Goal: Information Seeking & Learning: Learn about a topic

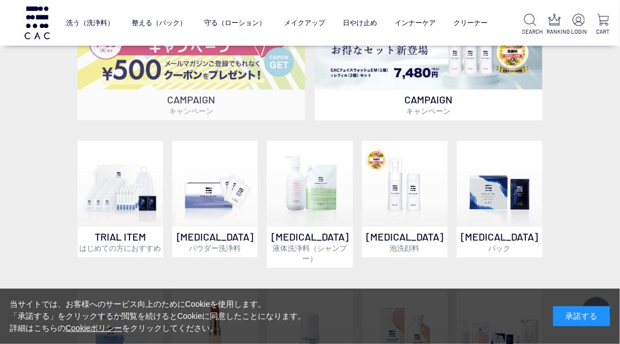
scroll to position [494, 0]
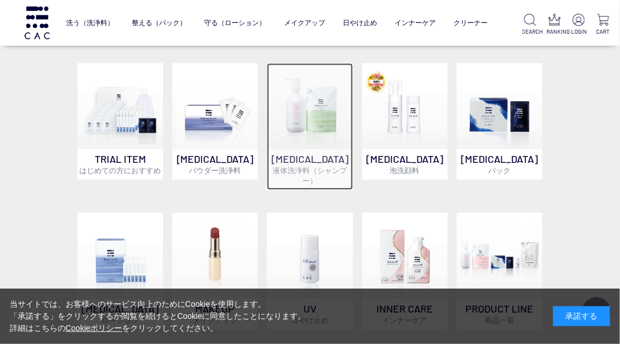
click at [300, 163] on p "SKIN CARE 液体洗浄料（シャンプー）" at bounding box center [310, 169] width 86 height 41
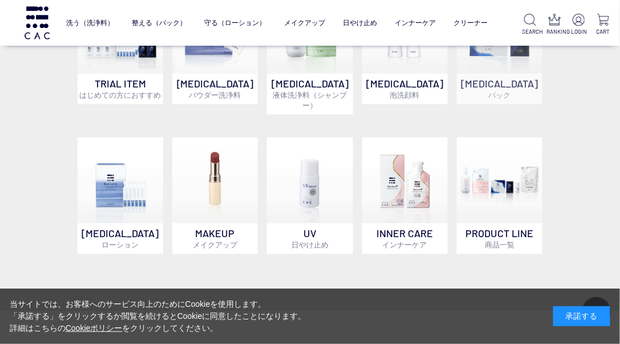
scroll to position [571, 0]
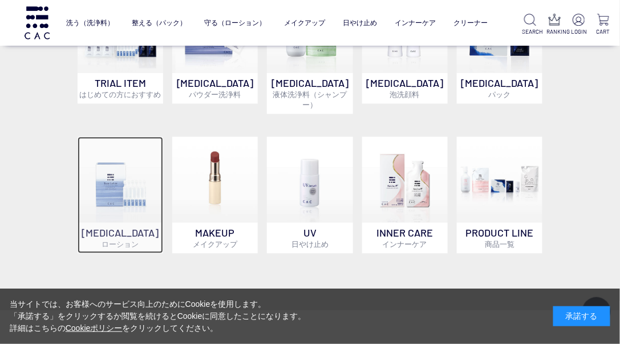
click at [144, 227] on p "SKIN CARE ローション" at bounding box center [121, 237] width 86 height 31
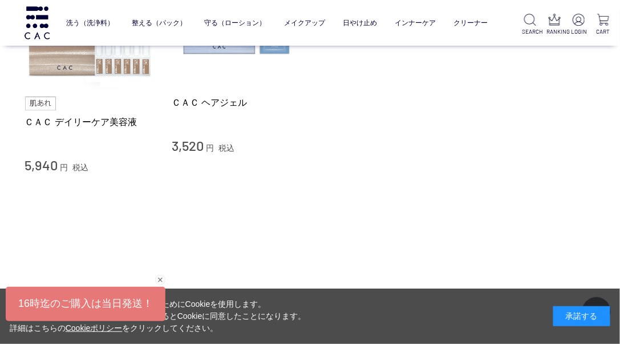
scroll to position [799, 0]
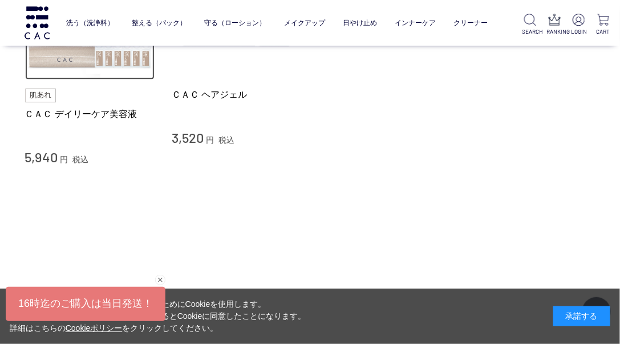
click at [127, 74] on img at bounding box center [90, 14] width 130 height 130
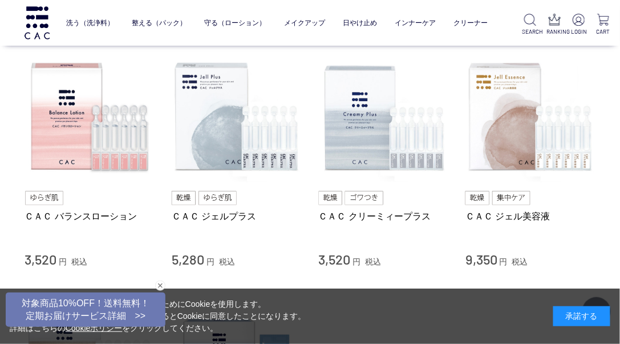
scroll to position [494, 0]
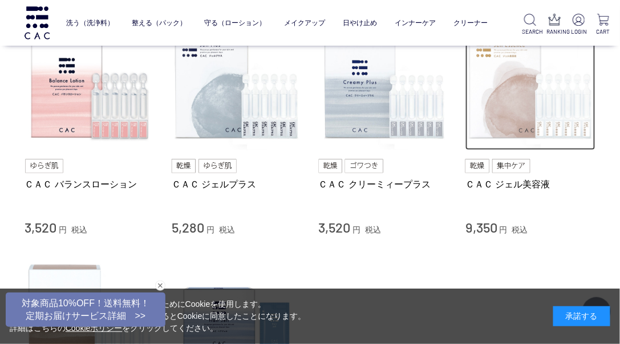
click at [498, 121] on img at bounding box center [531, 86] width 130 height 130
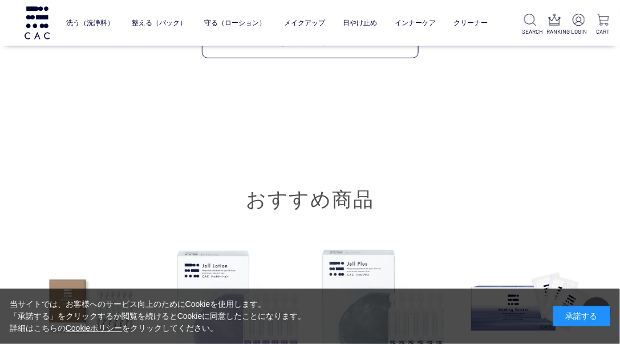
scroll to position [7455, 0]
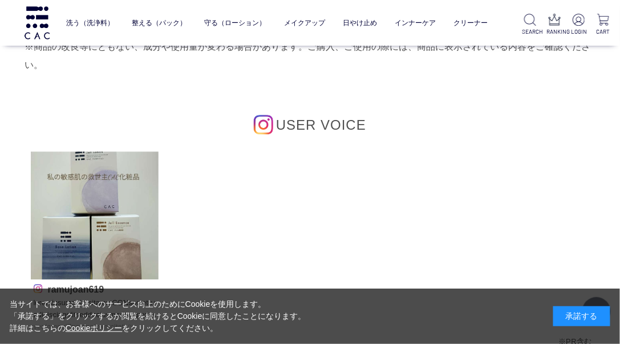
scroll to position [5935, 0]
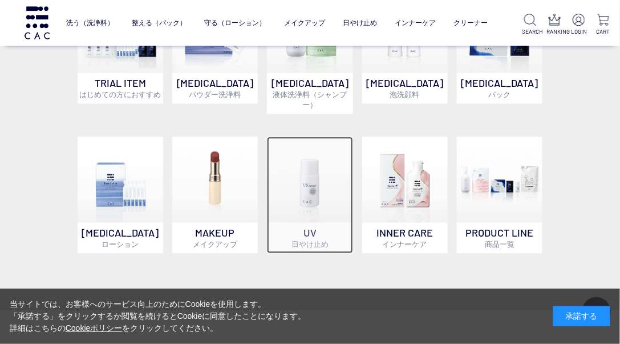
click at [313, 239] on span "日やけ止め" at bounding box center [310, 243] width 37 height 9
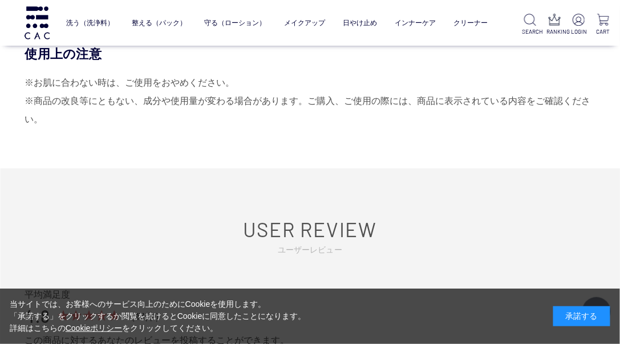
scroll to position [1541, 0]
